Goal: Task Accomplishment & Management: Manage account settings

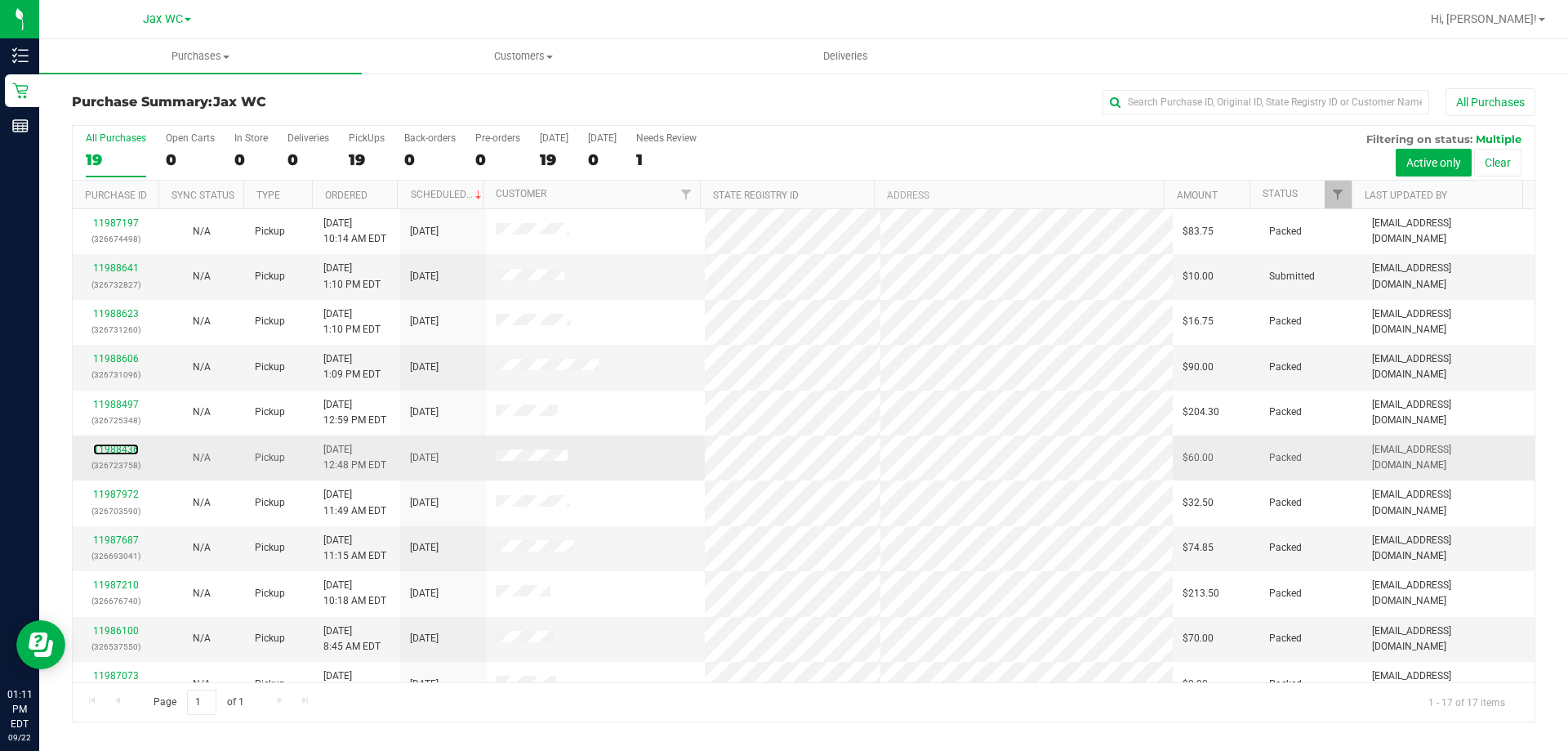
click at [132, 441] on td "11988436 (326723758)" at bounding box center [116, 458] width 85 height 45
click at [112, 452] on link "11988436" at bounding box center [116, 450] width 46 height 12
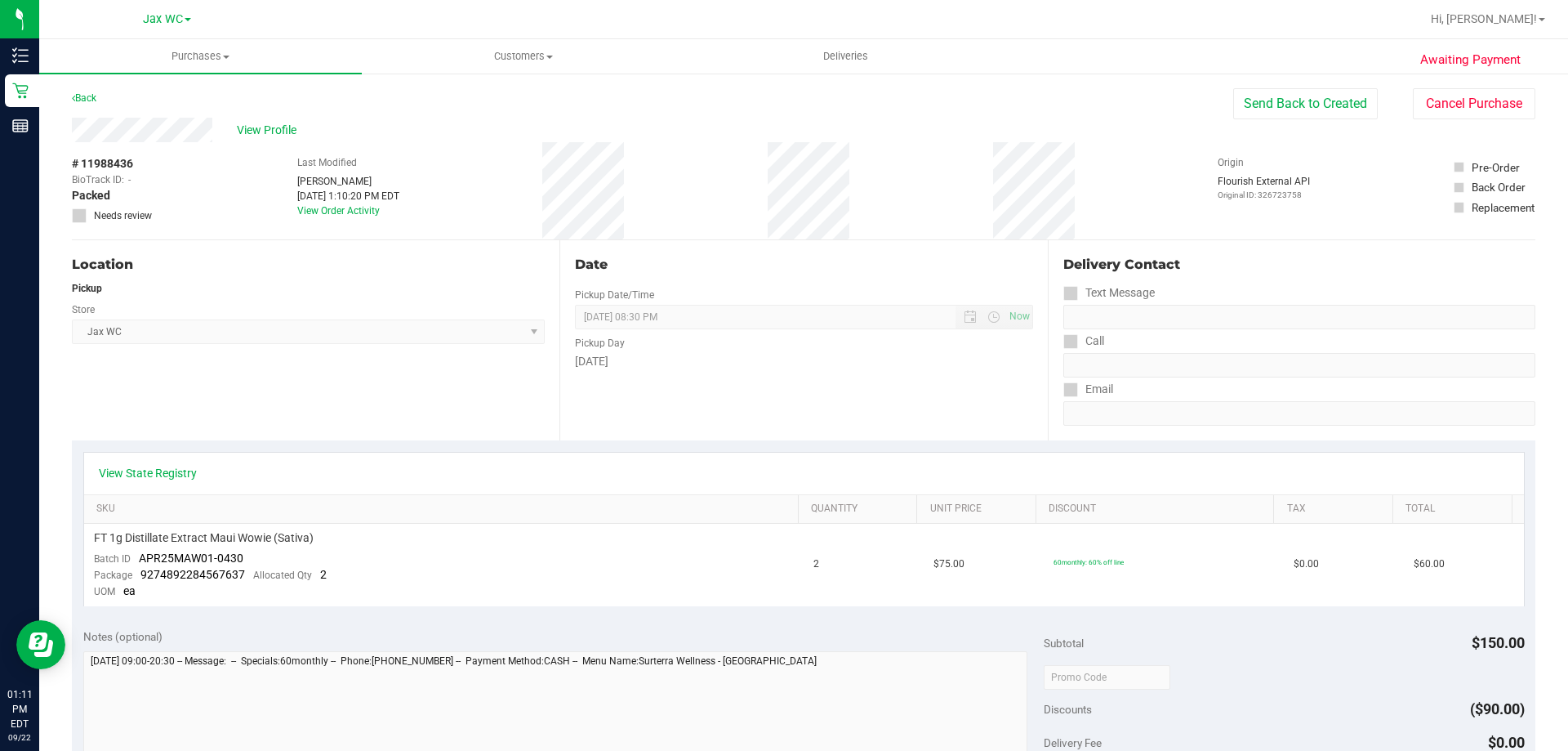
click at [246, 384] on div "Location Pickup Store Jax WC Select Store [PERSON_NAME][GEOGRAPHIC_DATA] [PERSO…" at bounding box center [316, 340] width 487 height 200
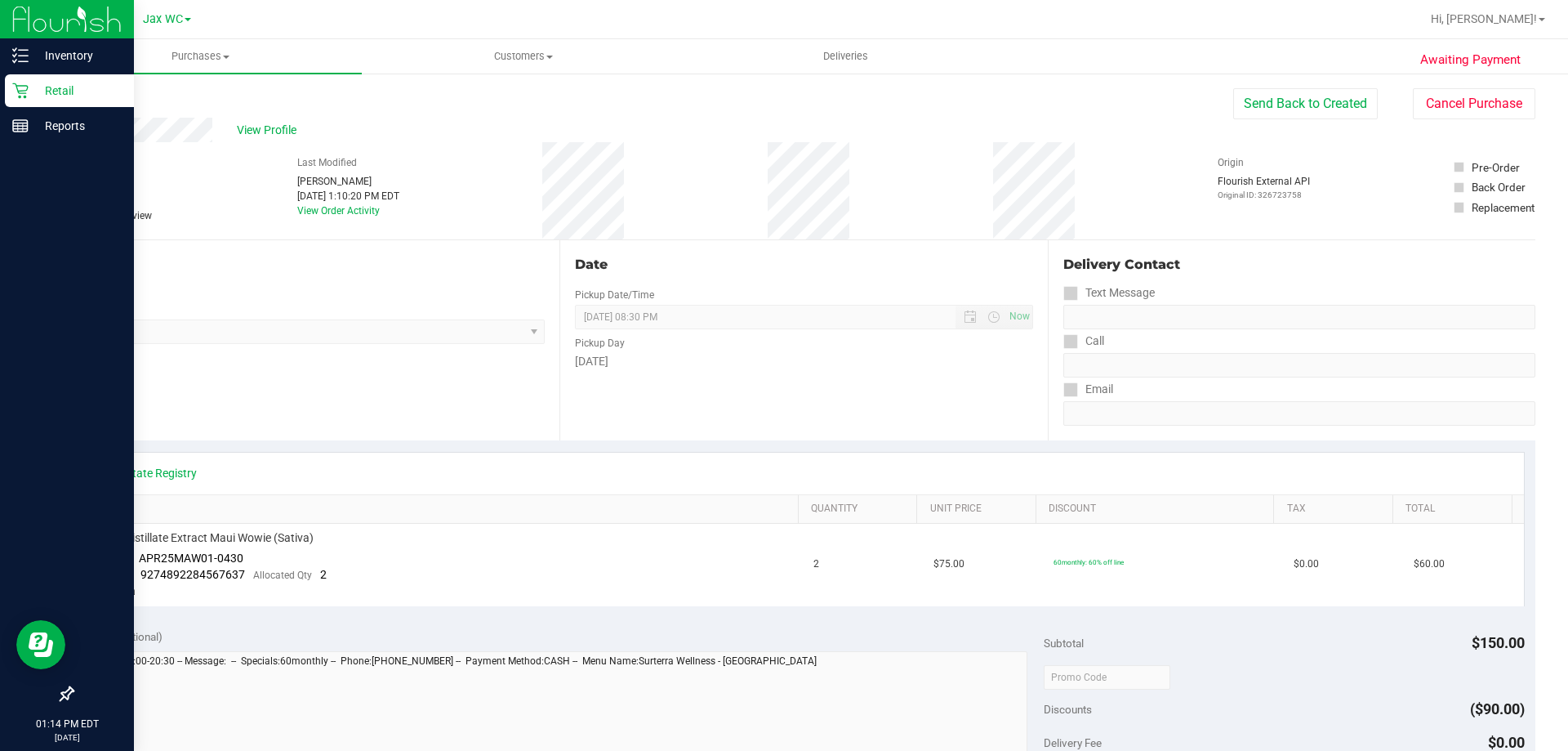
click at [56, 98] on p "Retail" at bounding box center [77, 90] width 98 height 19
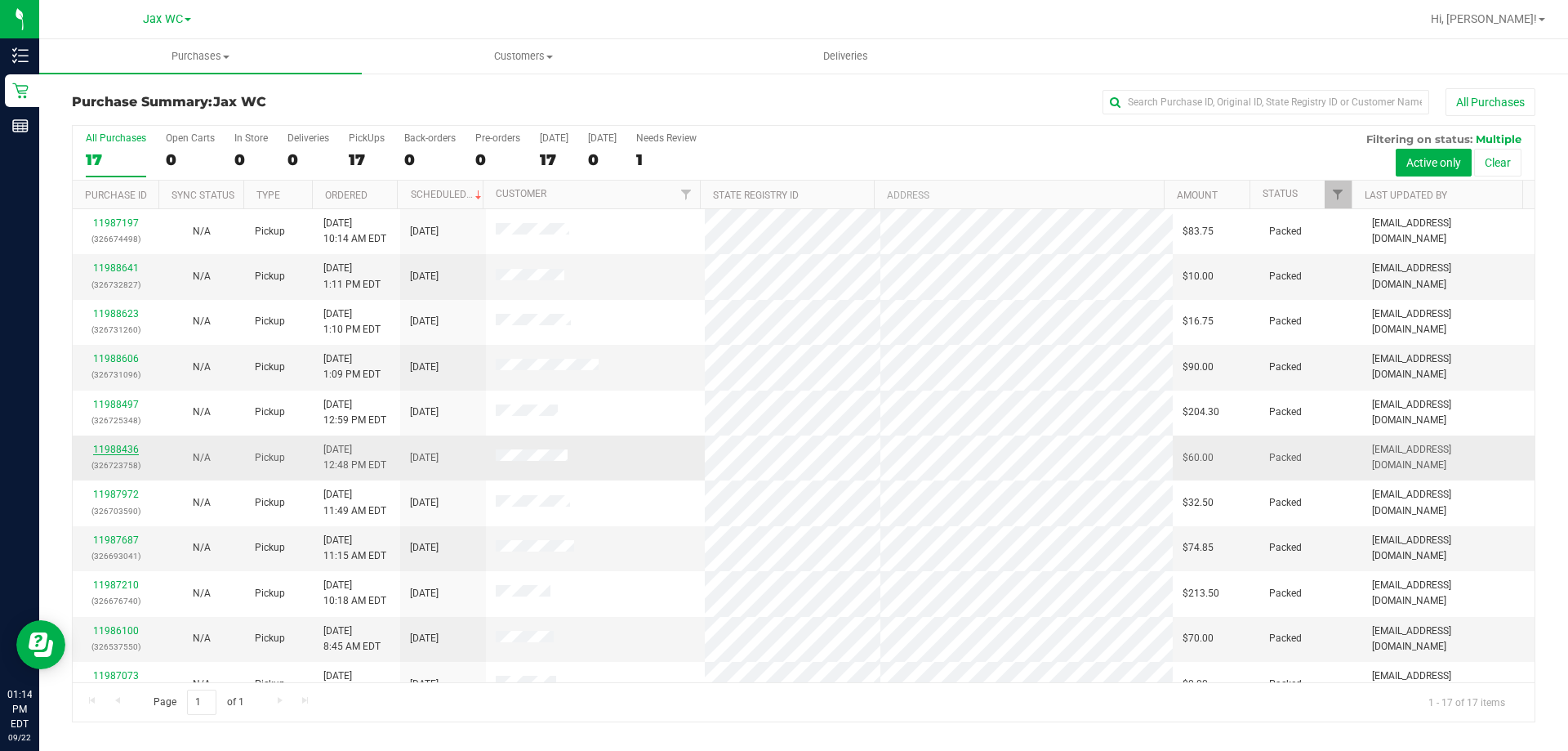
click at [110, 455] on link "11988436" at bounding box center [116, 450] width 46 height 12
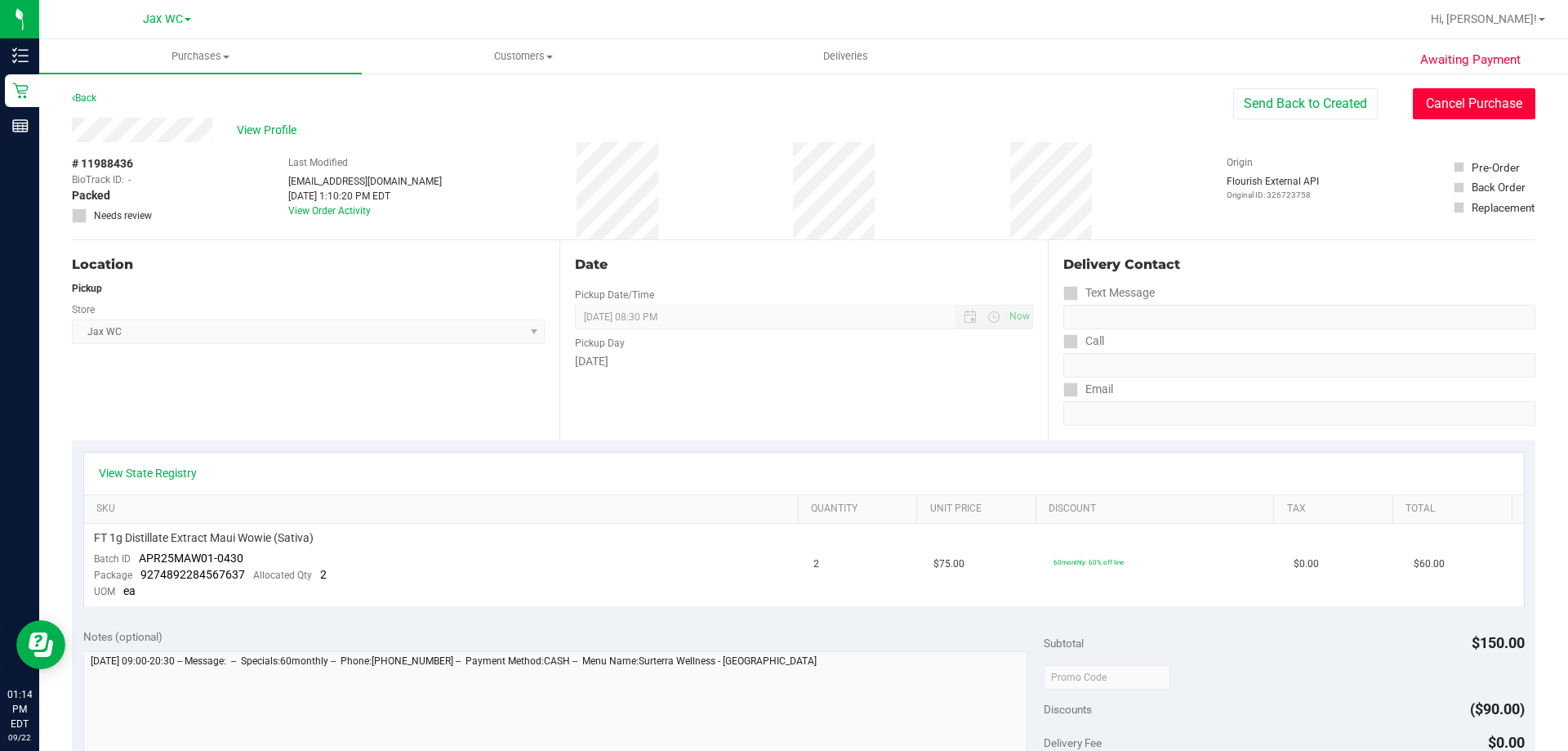
click at [1475, 104] on button "Cancel Purchase" at bounding box center [1474, 104] width 122 height 31
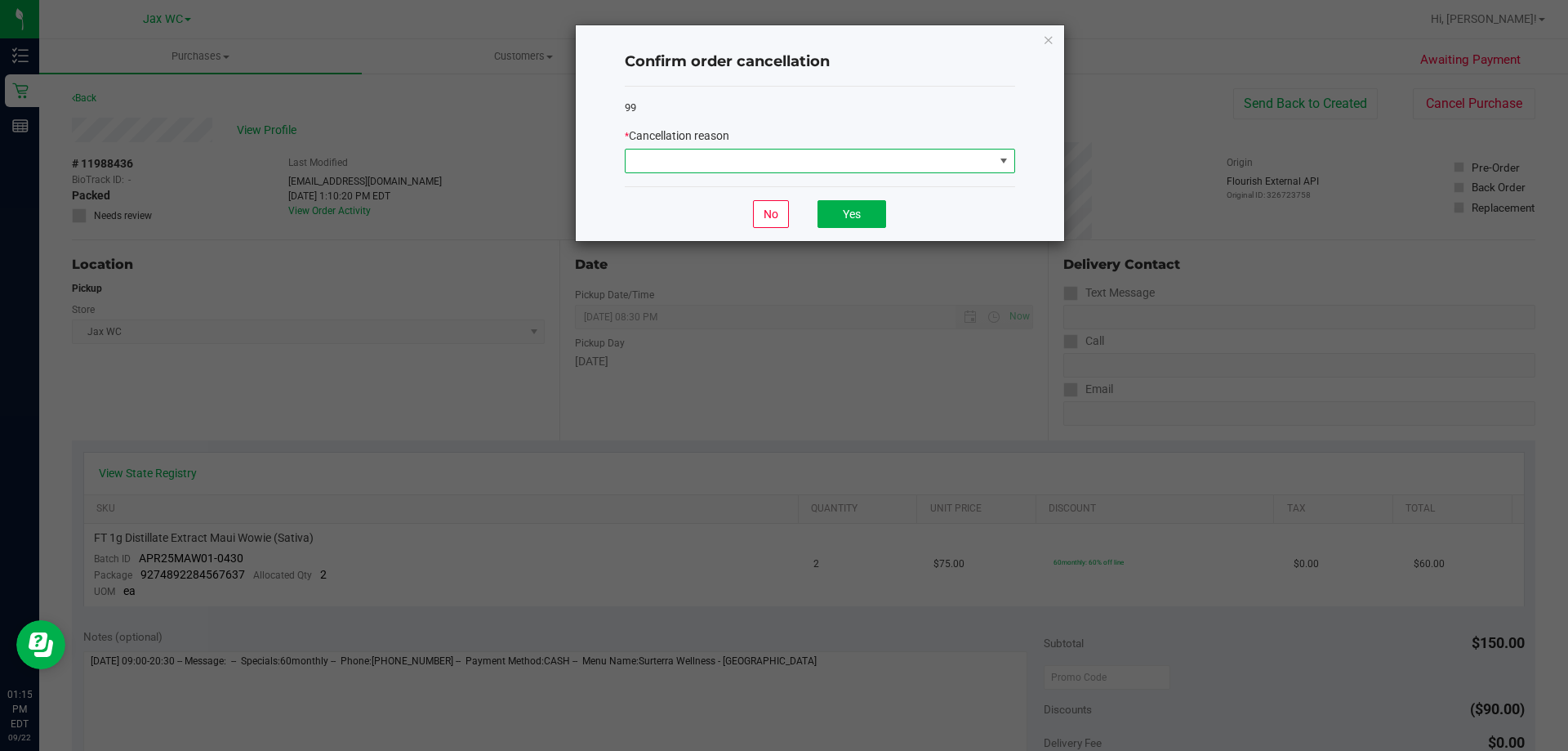
drag, startPoint x: 743, startPoint y: 163, endPoint x: 745, endPoint y: 172, distance: 9.2
click at [745, 172] on span at bounding box center [809, 161] width 368 height 23
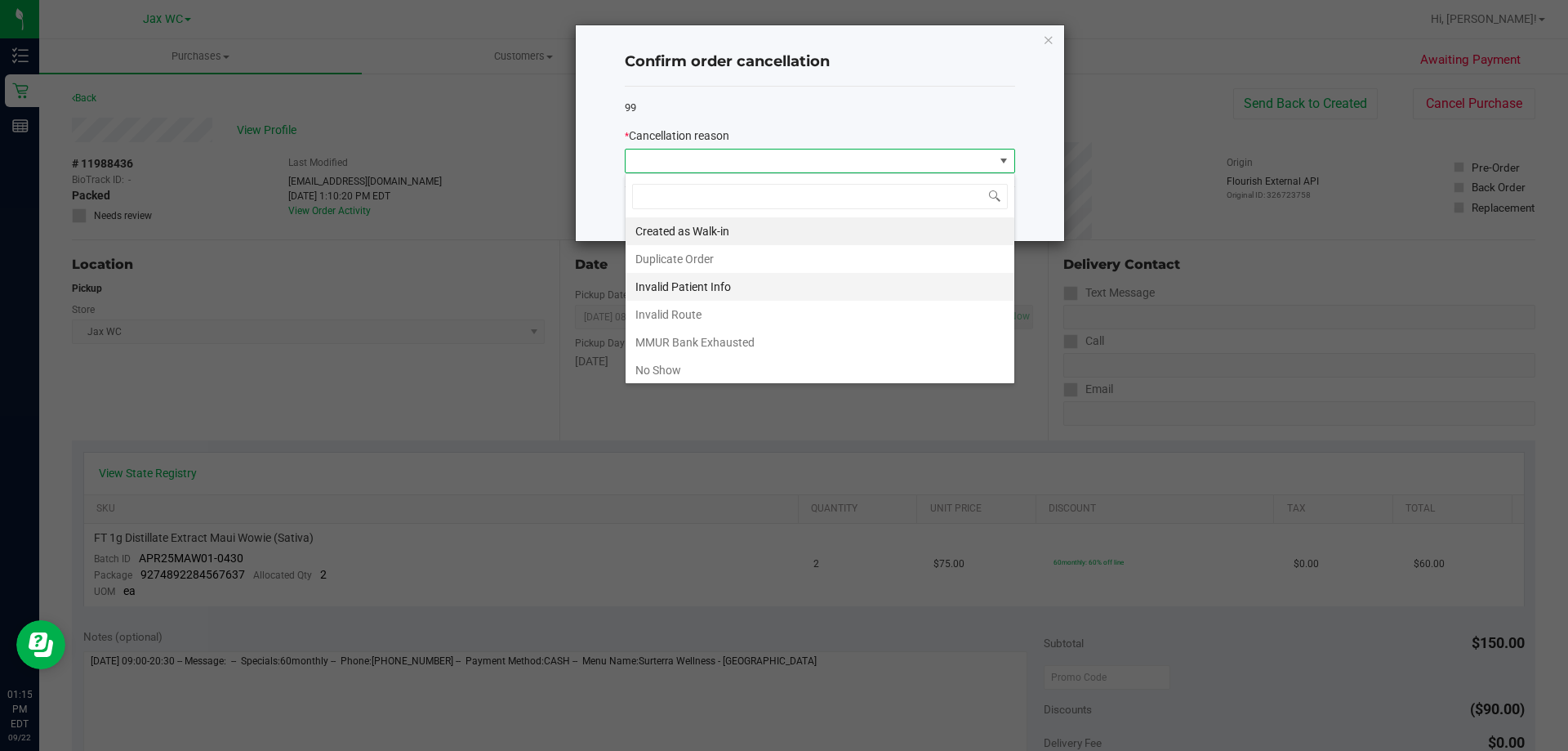
scroll to position [24, 390]
click at [708, 259] on li "Duplicate Order" at bounding box center [819, 258] width 388 height 28
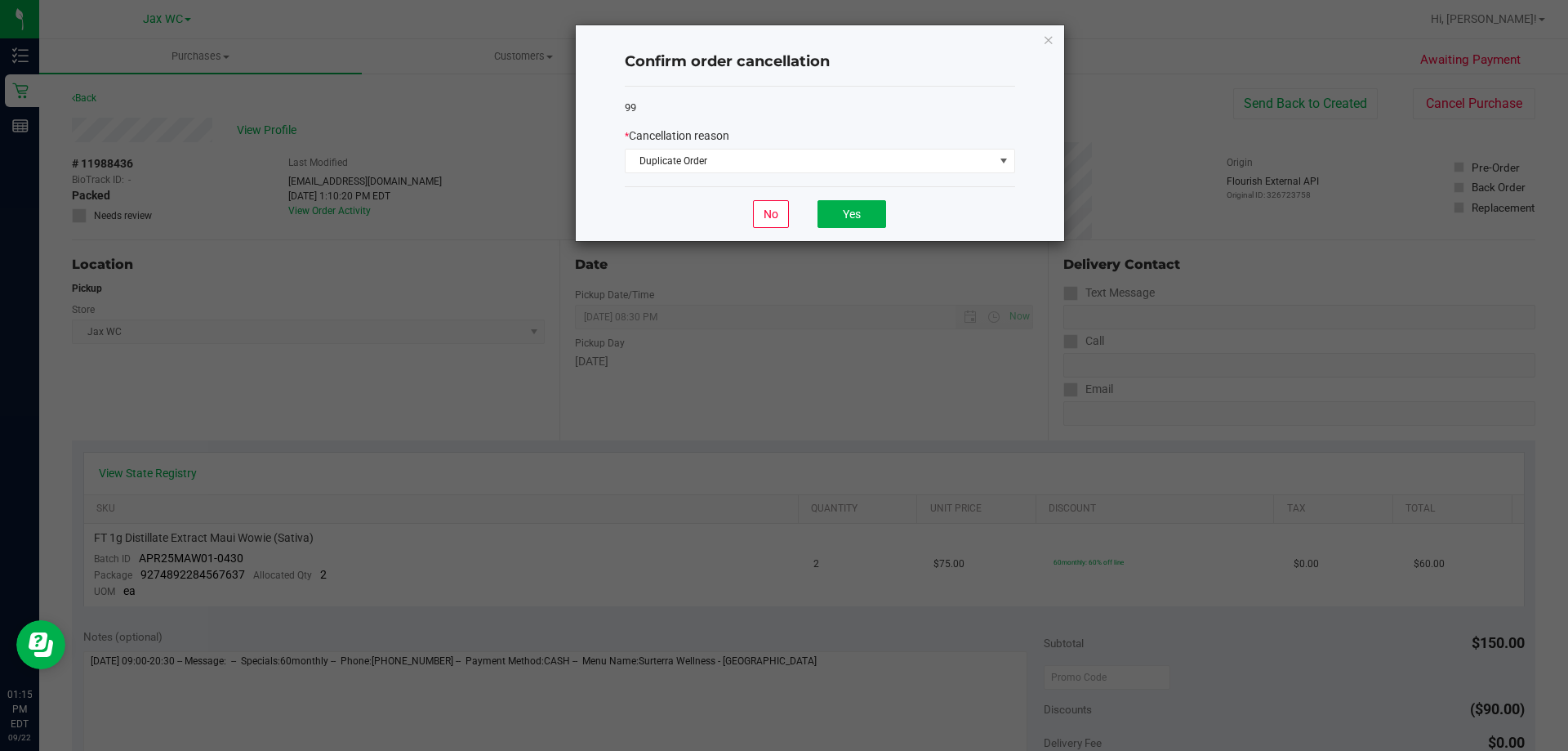
click at [656, 225] on div "No Yes" at bounding box center [819, 214] width 390 height 54
click at [905, 231] on div "No Yes" at bounding box center [819, 214] width 390 height 54
click at [845, 215] on button "Yes" at bounding box center [851, 214] width 69 height 28
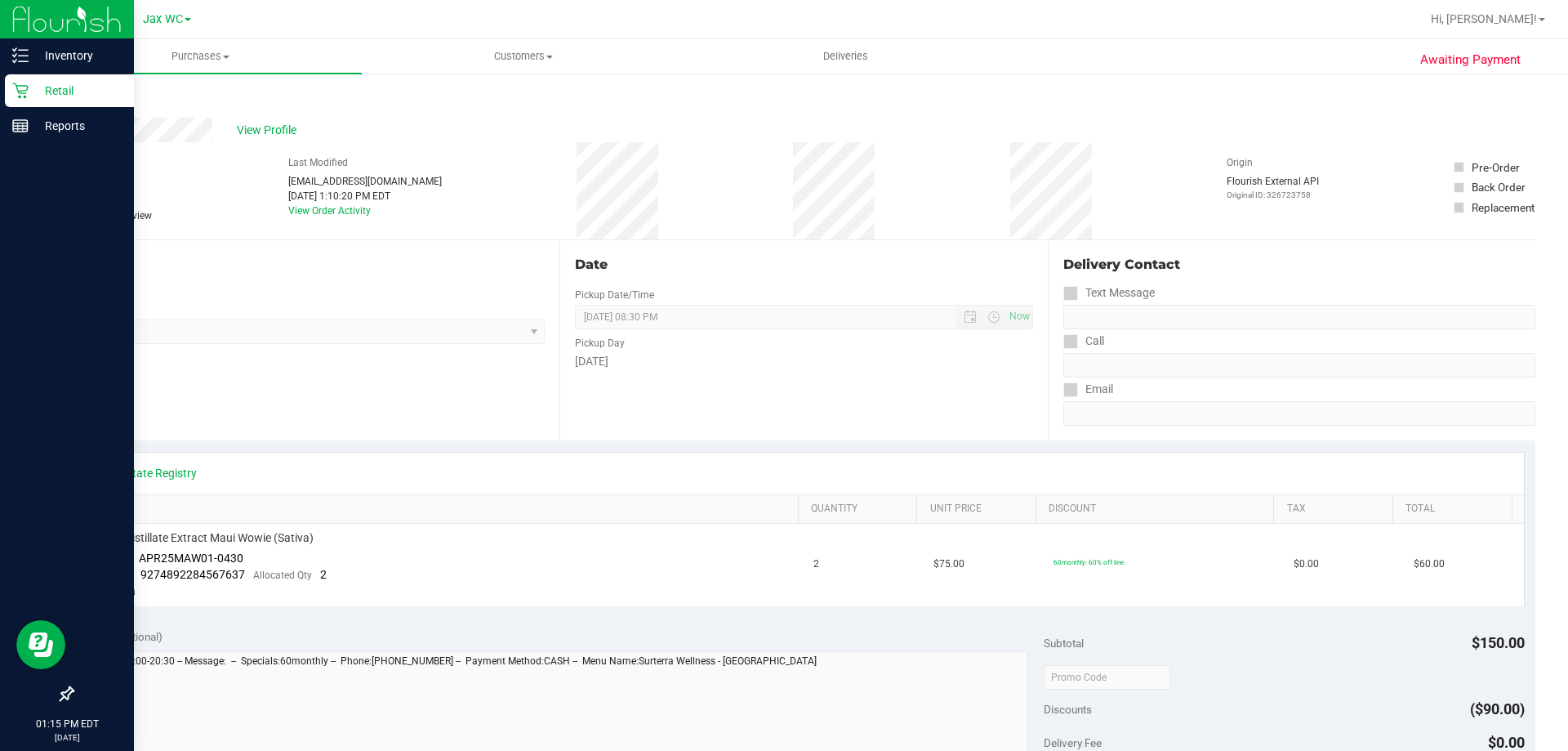
click at [43, 89] on p "Retail" at bounding box center [77, 90] width 98 height 19
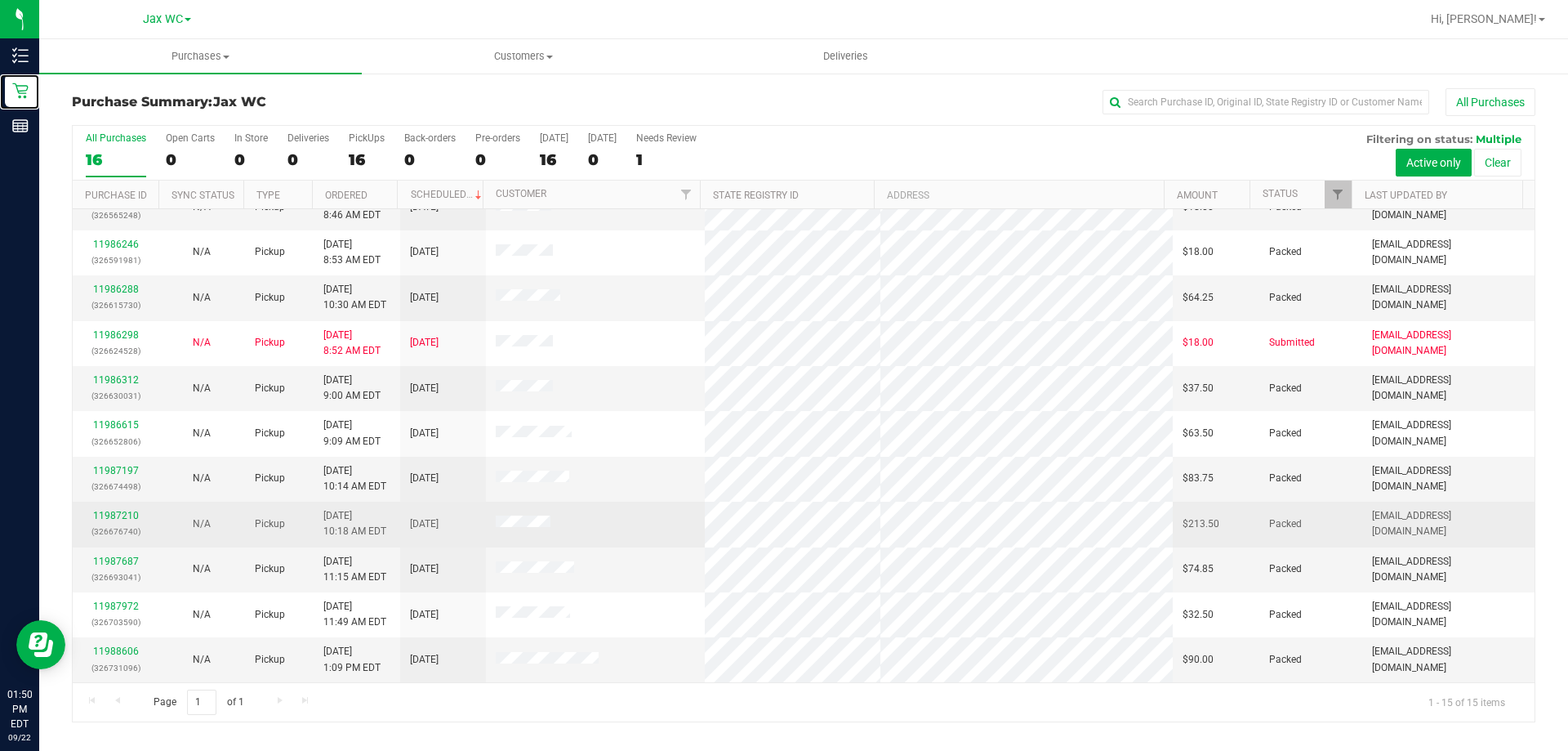
scroll to position [205, 0]
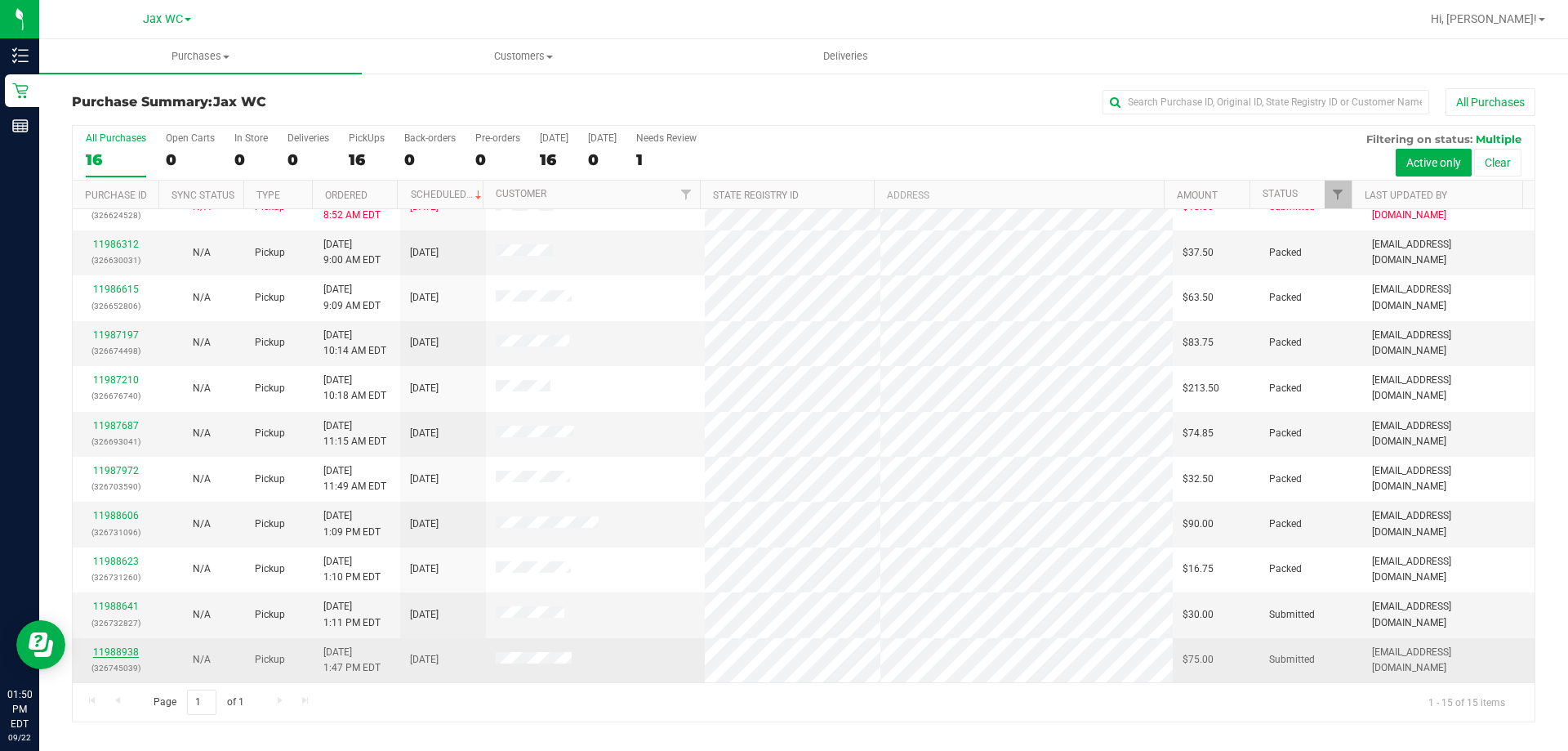
click at [129, 649] on link "11988938" at bounding box center [116, 652] width 46 height 12
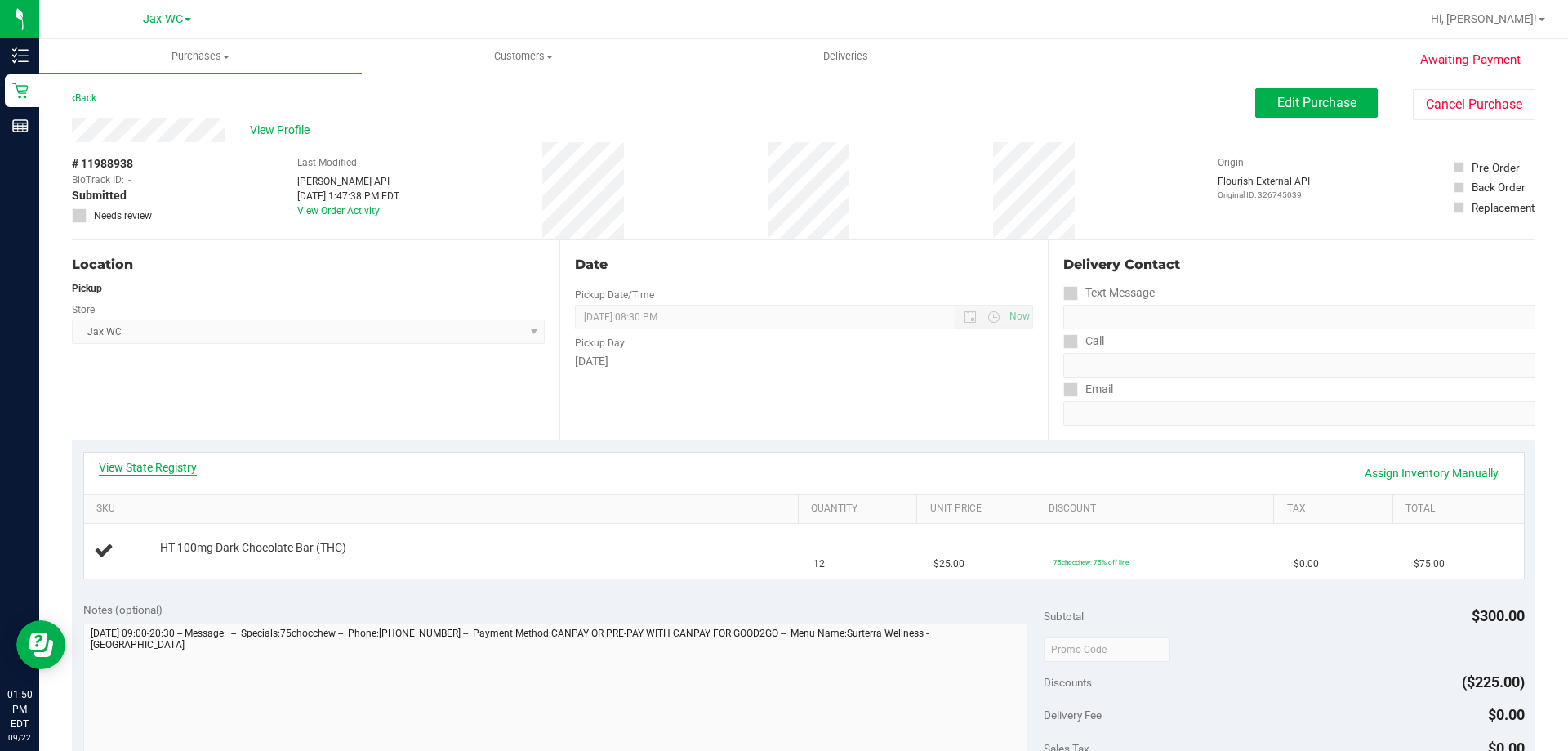
click at [145, 465] on link "View State Registry" at bounding box center [148, 467] width 98 height 17
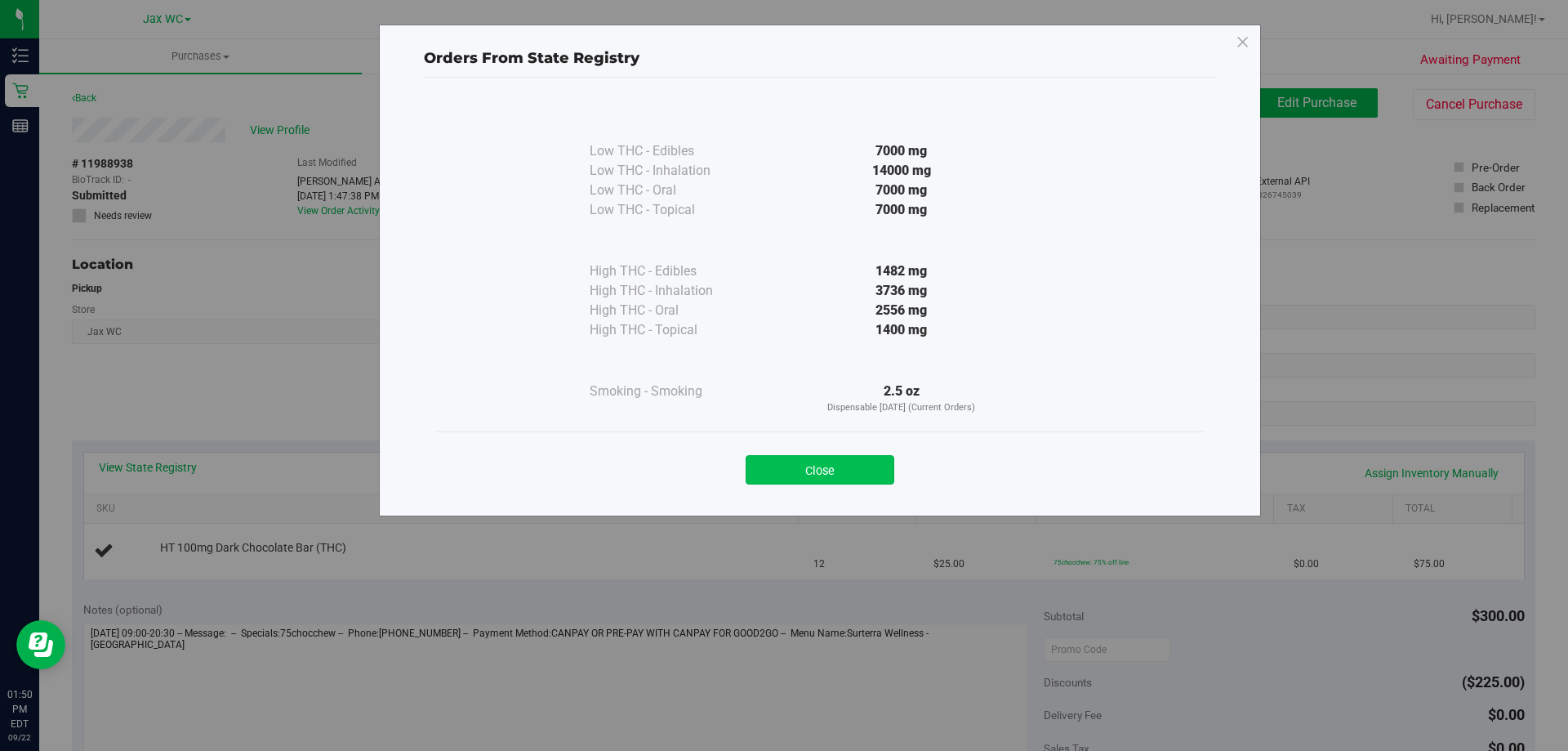
click at [867, 471] on button "Close" at bounding box center [819, 470] width 149 height 29
